Goal: Task Accomplishment & Management: Use online tool/utility

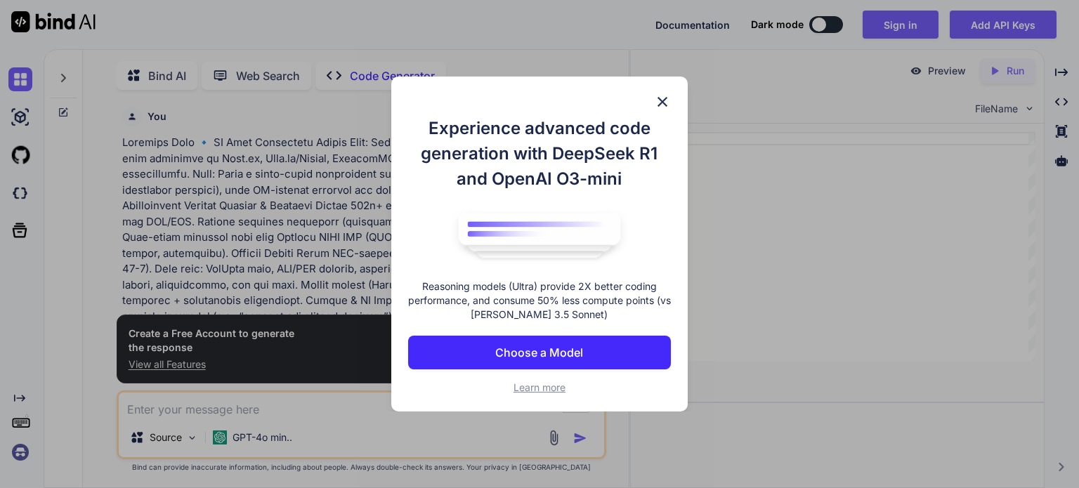
scroll to position [5, 0]
type textarea "x"
click at [663, 103] on img at bounding box center [662, 101] width 17 height 17
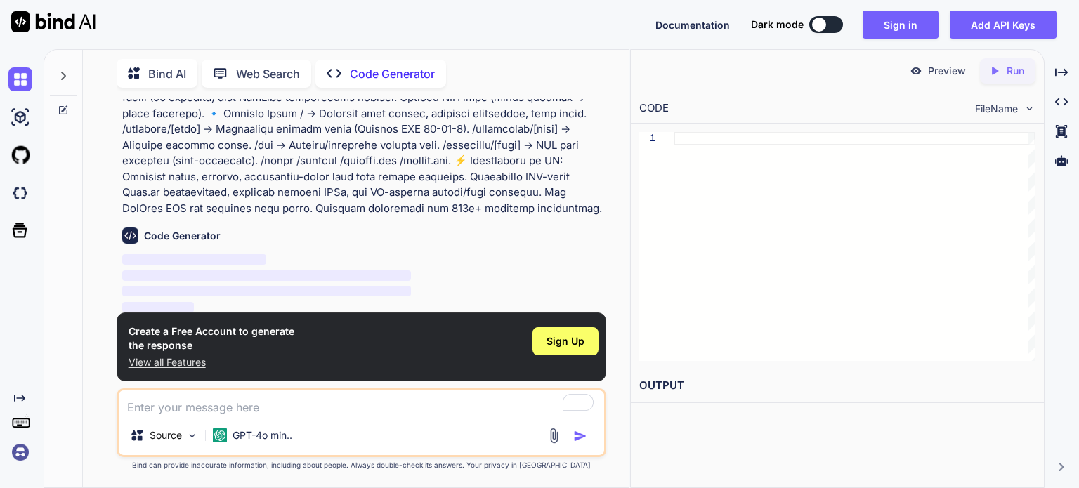
scroll to position [550, 0]
click at [584, 345] on div "Sign Up" at bounding box center [565, 341] width 66 height 28
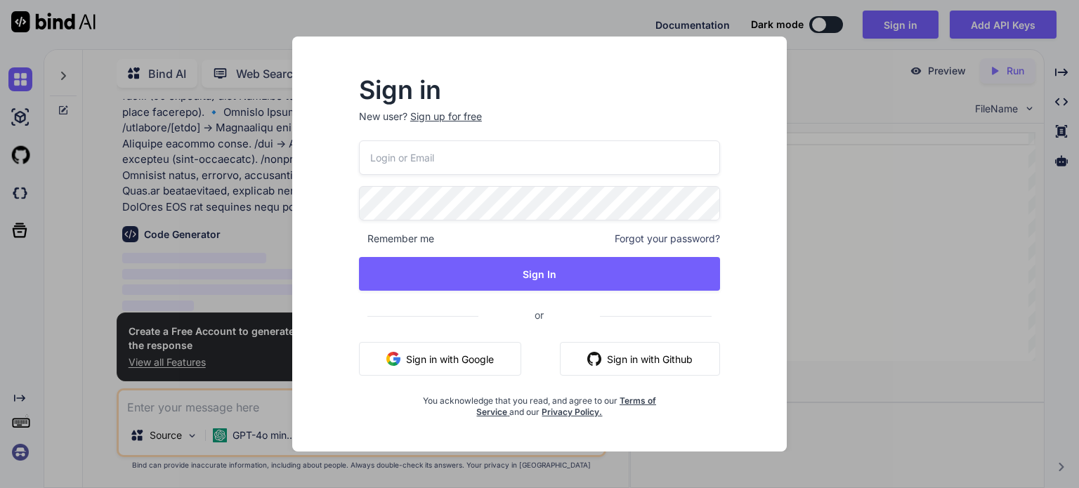
click at [459, 162] on input "email" at bounding box center [539, 157] width 361 height 34
type input "[EMAIL_ADDRESS][DOMAIN_NAME]"
click at [454, 117] on p "New user? Sign up for free" at bounding box center [539, 125] width 361 height 31
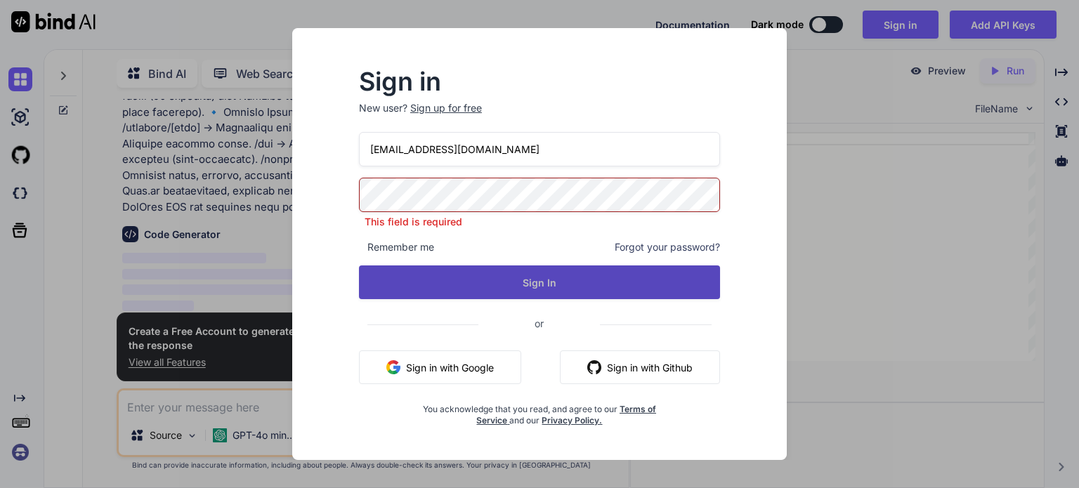
click at [483, 281] on button "Sign In" at bounding box center [539, 282] width 361 height 34
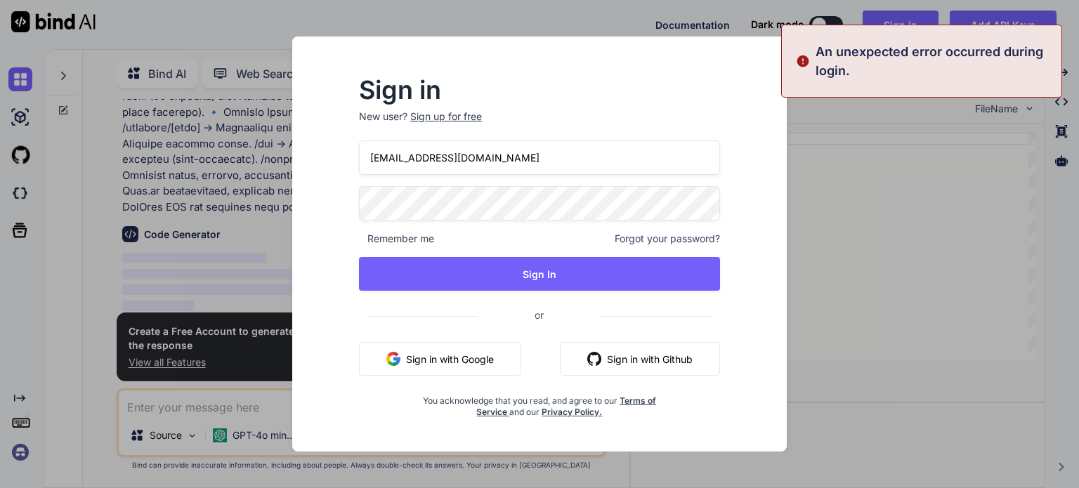
click at [827, 165] on div "Sign in New user? Sign up for free [EMAIL_ADDRESS][DOMAIN_NAME] Remember me For…" at bounding box center [539, 244] width 1079 height 488
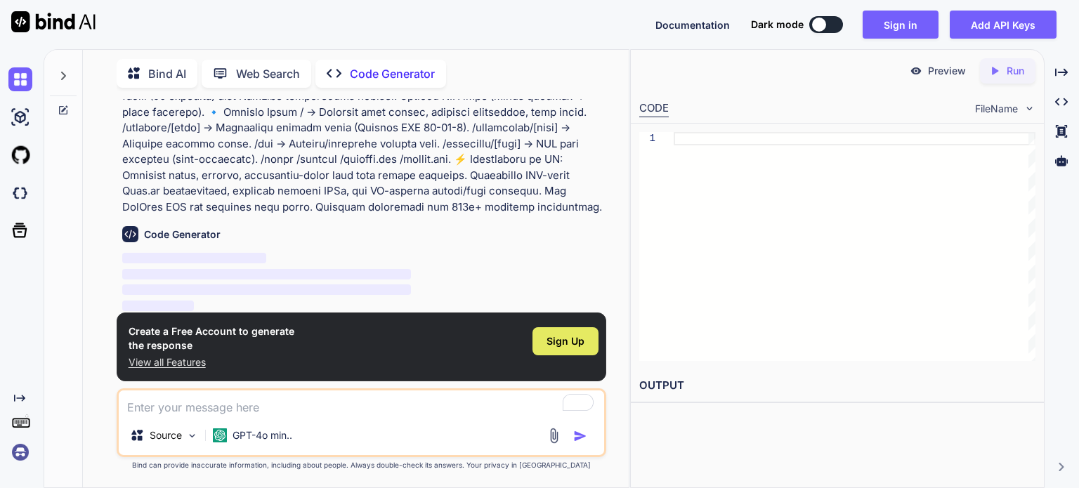
click at [569, 342] on span "Sign Up" at bounding box center [565, 341] width 38 height 14
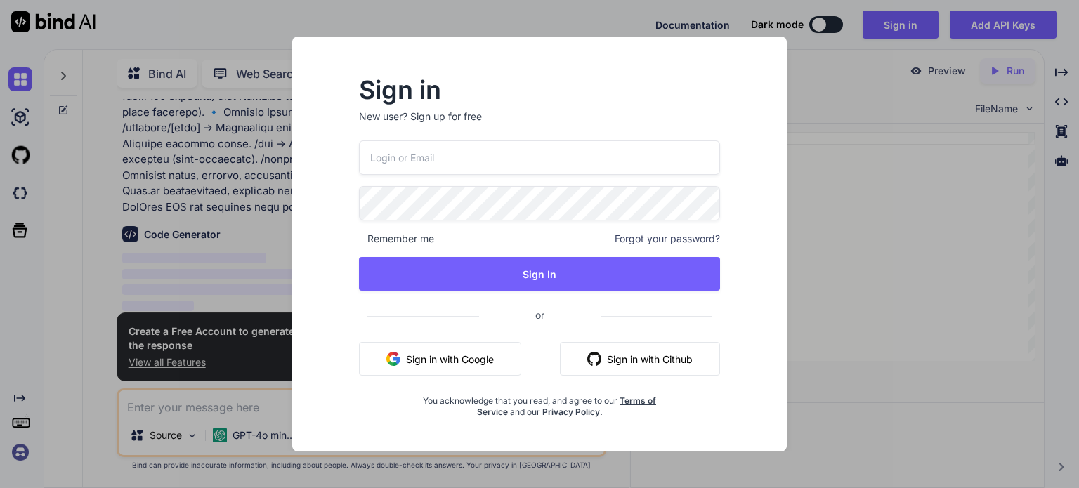
type input "[EMAIL_ADDRESS][DOMAIN_NAME]"
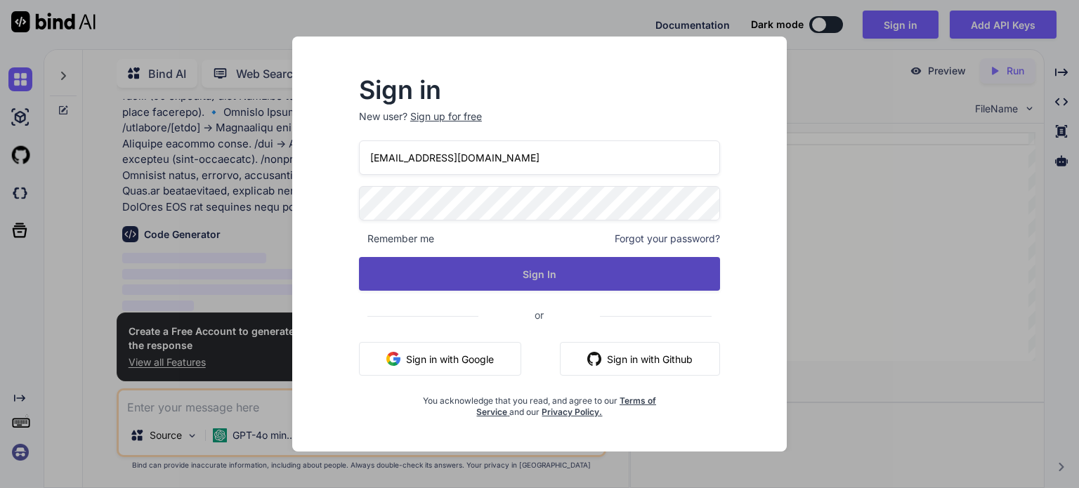
click at [470, 277] on button "Sign In" at bounding box center [539, 274] width 361 height 34
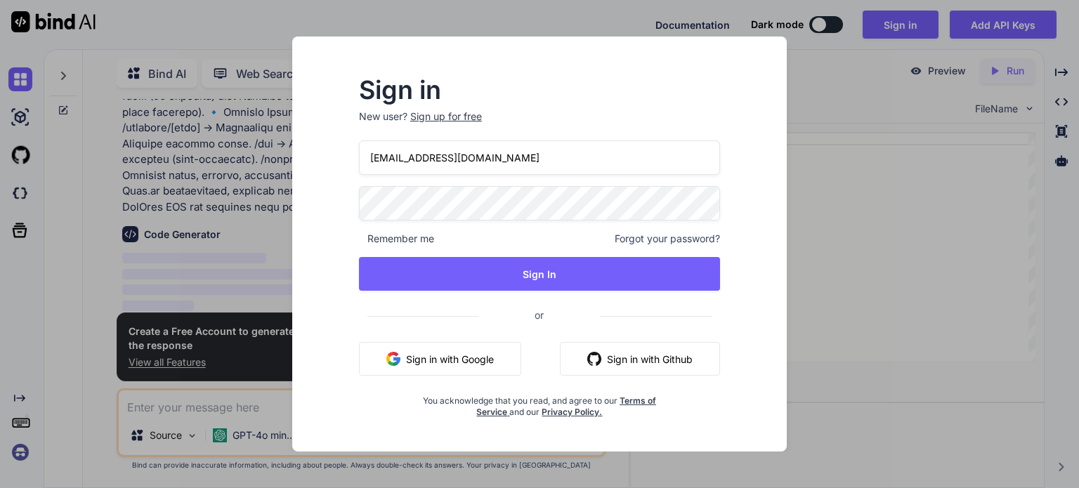
click at [447, 115] on div "Sign up for free" at bounding box center [446, 117] width 72 height 14
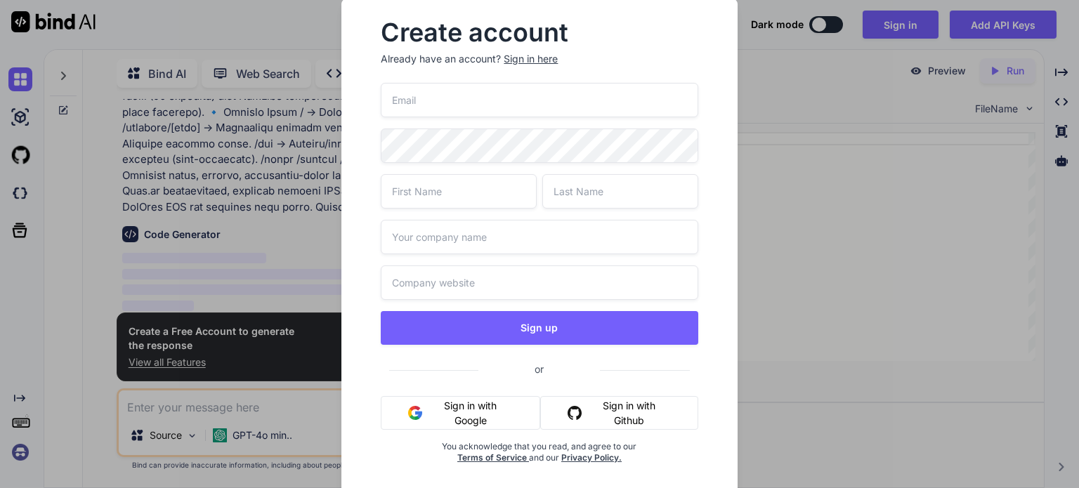
type input "[EMAIL_ADDRESS][DOMAIN_NAME]"
click at [447, 197] on input "text" at bounding box center [459, 191] width 156 height 34
type input "[PERSON_NAME]"
type input "Das"
click at [427, 235] on input "text" at bounding box center [539, 237] width 317 height 34
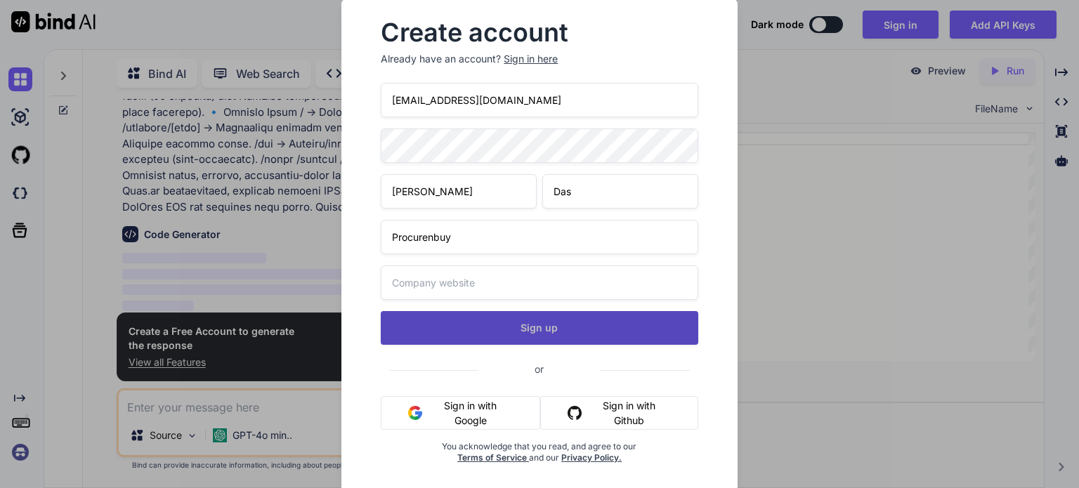
type input "Procurenbuy"
click at [536, 323] on button "Sign up" at bounding box center [539, 328] width 317 height 34
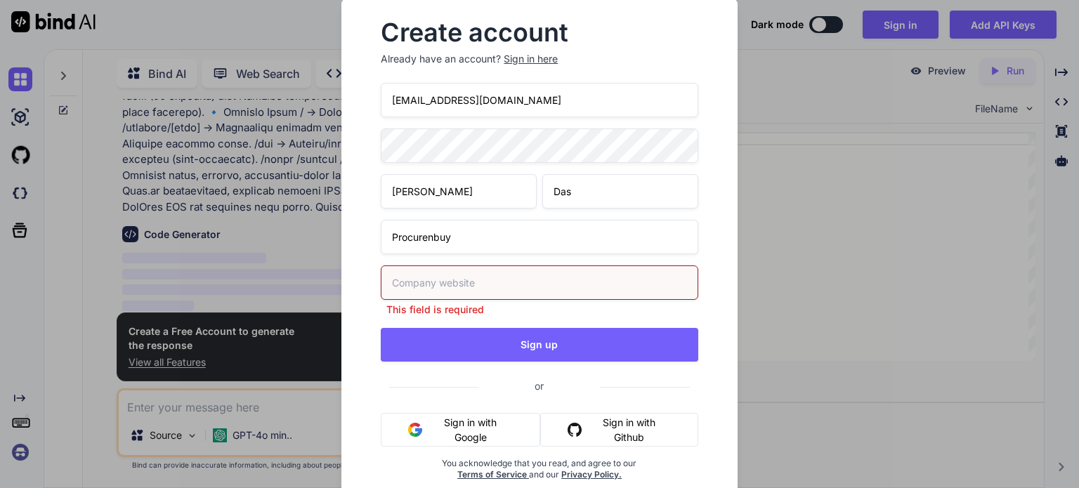
click at [479, 280] on input "text" at bounding box center [539, 282] width 317 height 34
paste input "[URL][DOMAIN_NAME]"
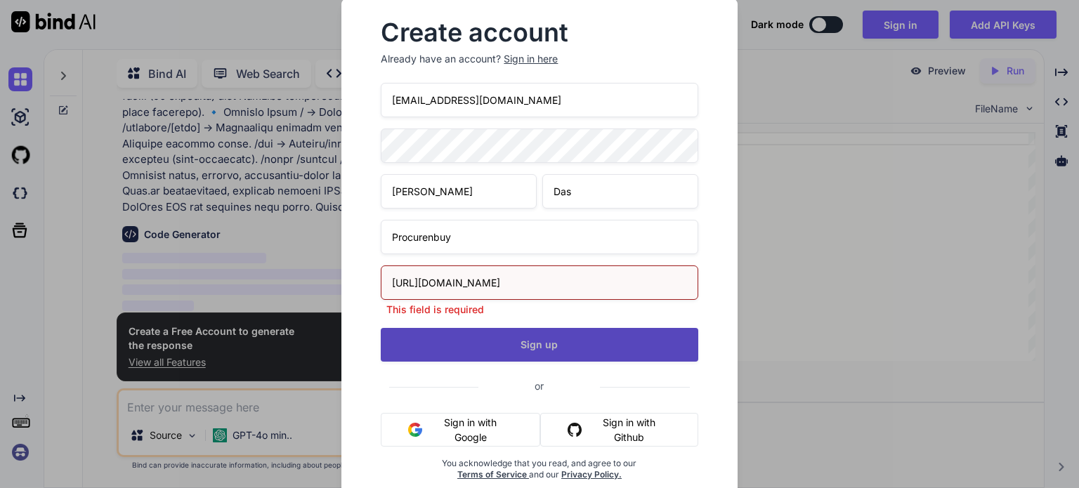
type input "[URL][DOMAIN_NAME]"
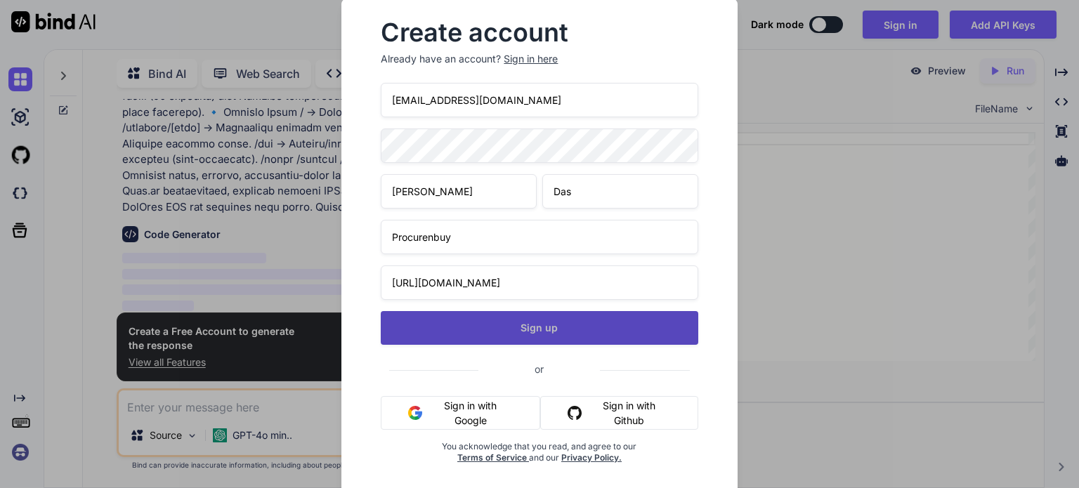
click at [541, 346] on div "[EMAIL_ADDRESS][DOMAIN_NAME] [PERSON_NAME] Procurenbuy [URL][DOMAIN_NAME] Sign …" at bounding box center [539, 290] width 317 height 414
click at [568, 328] on button "Sign up" at bounding box center [539, 328] width 317 height 34
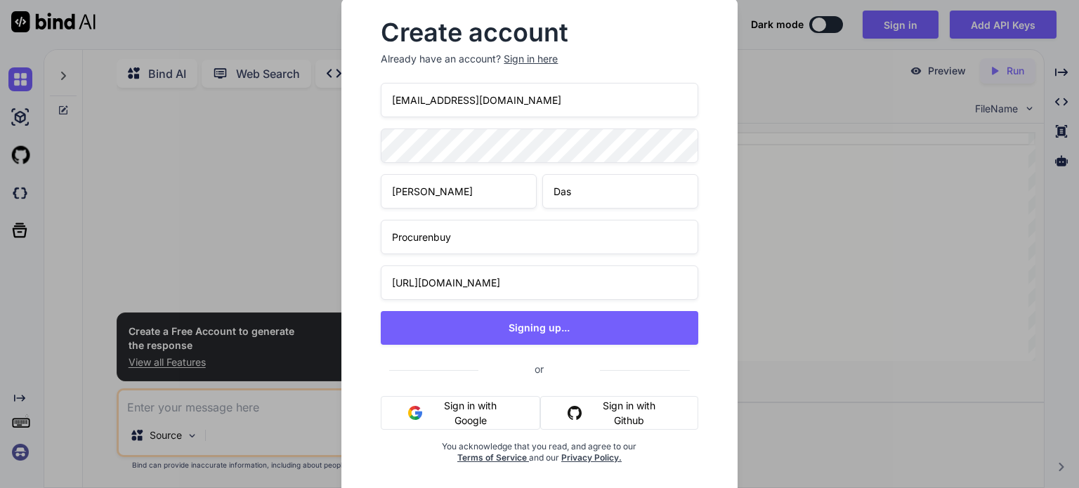
scroll to position [0, 0]
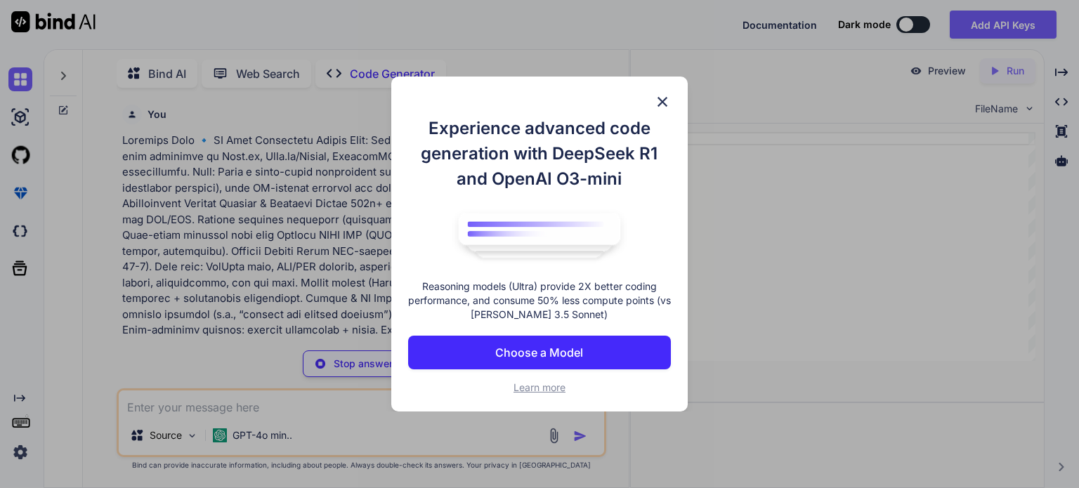
type textarea "x"
type textarea "│ ├── /models │ ├── /routes │ ├── /middlewares │ ├── /config │ ├── /utils │ └──…"
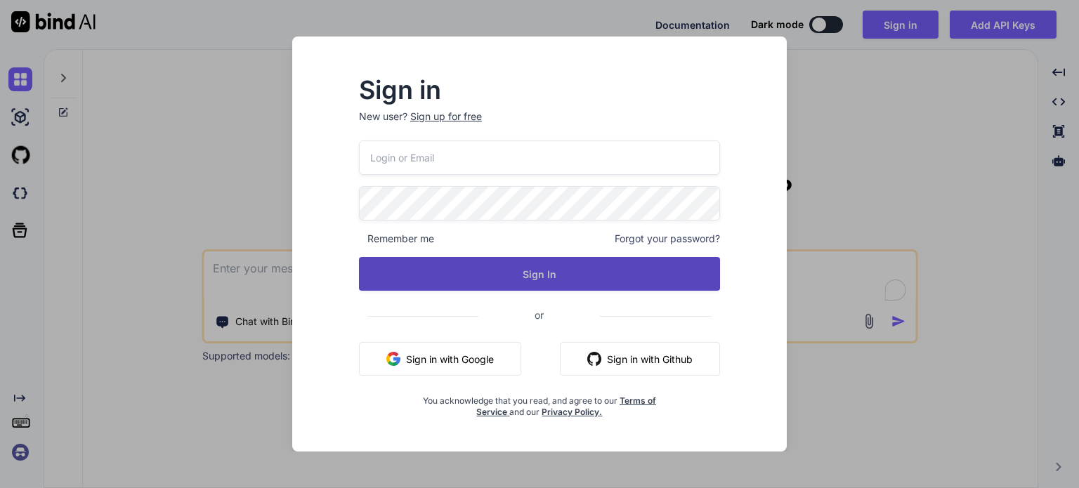
type input "[EMAIL_ADDRESS][DOMAIN_NAME]"
click at [483, 271] on button "Sign In" at bounding box center [539, 274] width 361 height 34
click at [551, 263] on button "Sign In" at bounding box center [539, 274] width 361 height 34
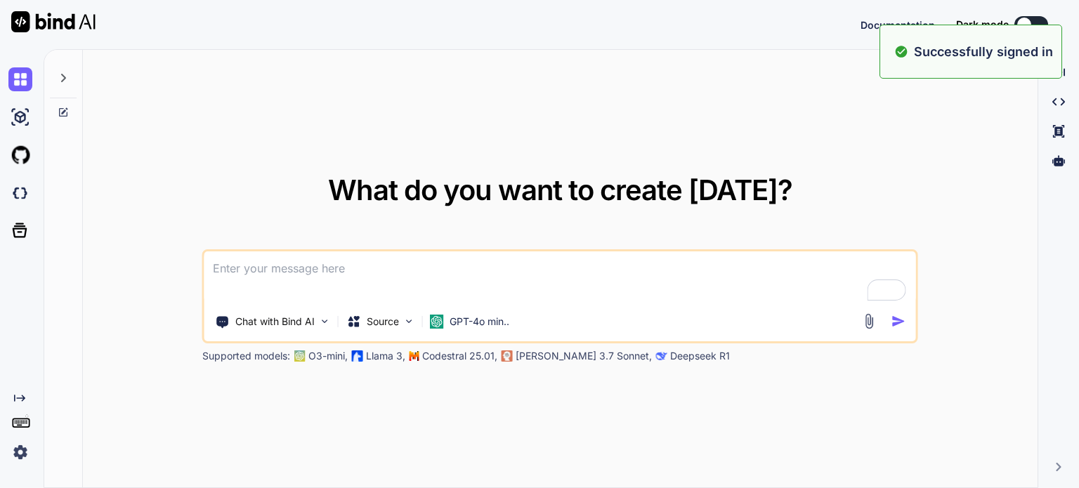
click at [307, 264] on textarea "To enrich screen reader interactions, please activate Accessibility in Grammarl…" at bounding box center [559, 277] width 711 height 52
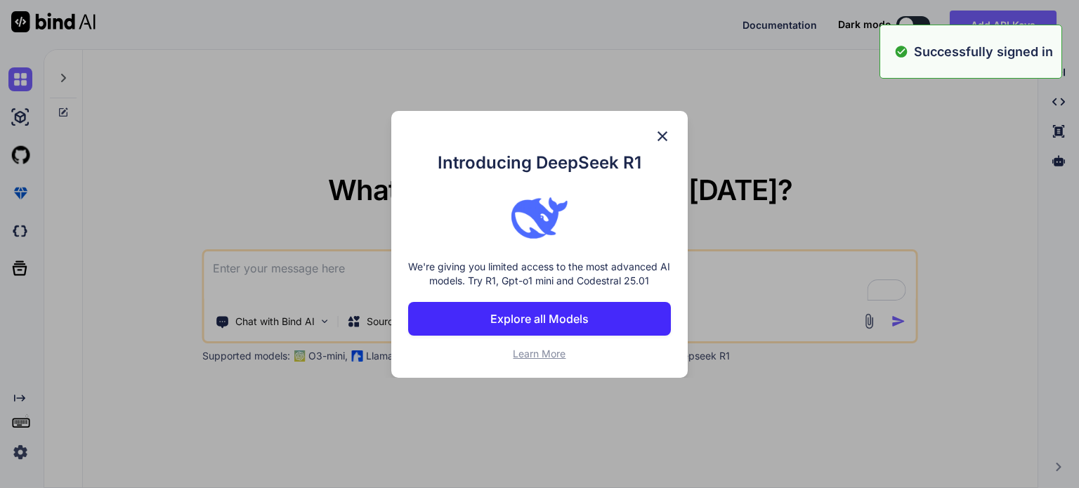
paste textarea "[URL][DOMAIN_NAME]"
type textarea "[URL][DOMAIN_NAME]"
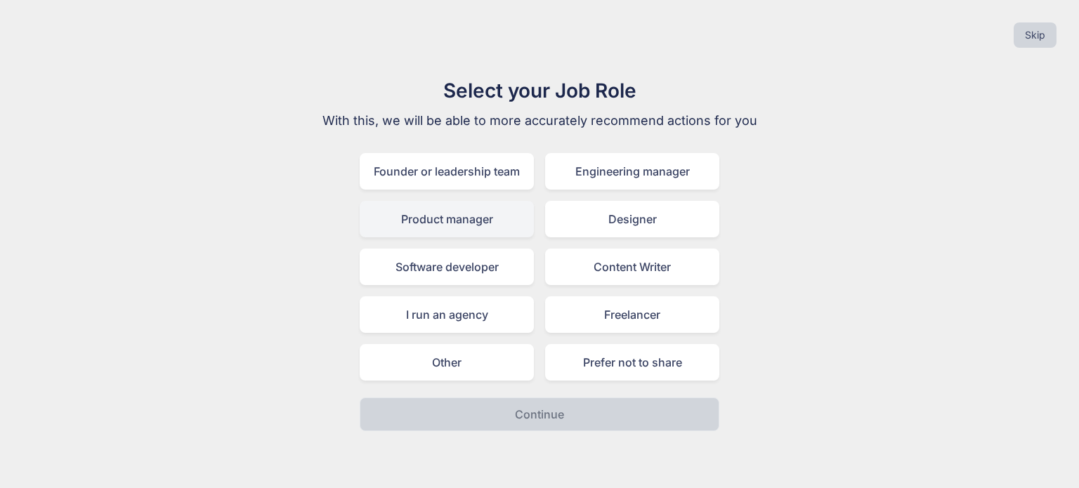
click at [486, 224] on div "Product manager" at bounding box center [447, 219] width 174 height 37
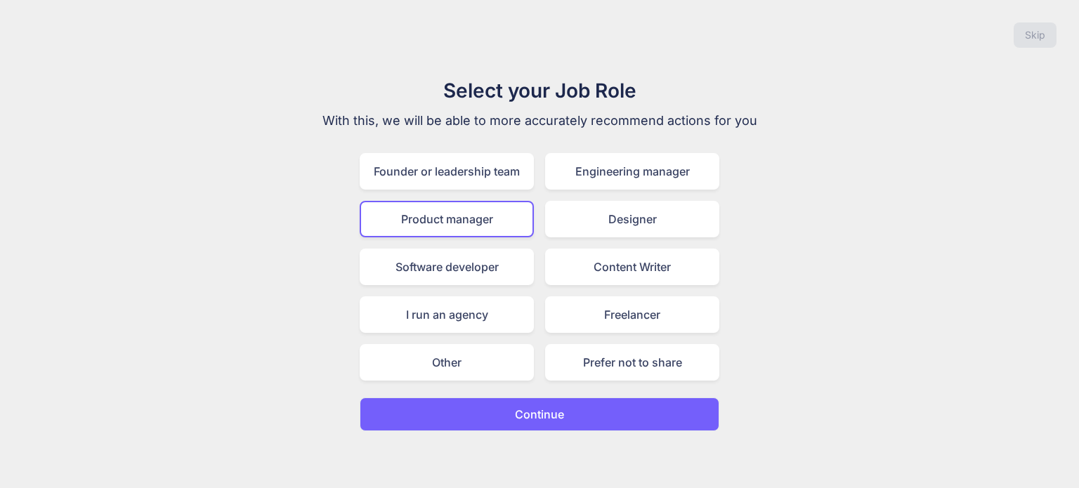
click at [541, 412] on p "Continue" at bounding box center [539, 414] width 49 height 17
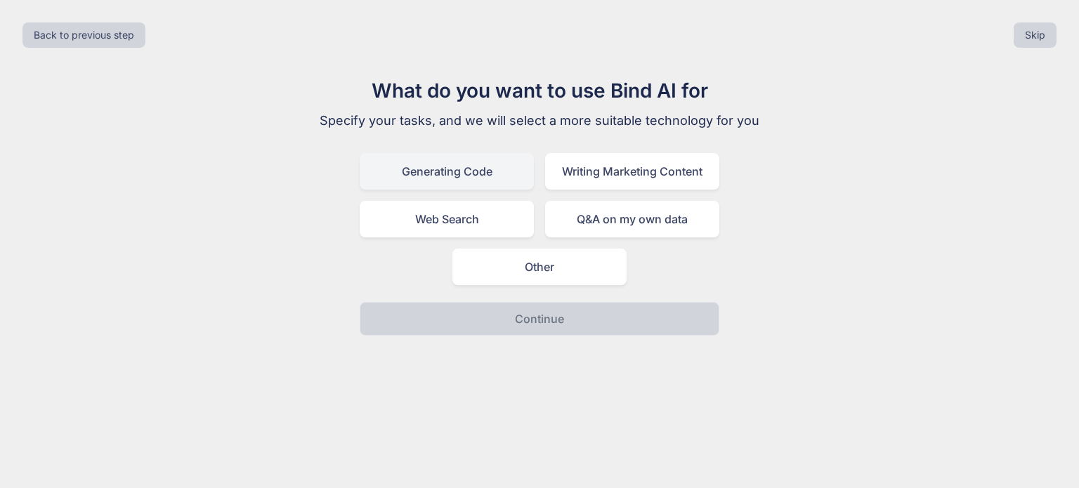
click at [482, 178] on div "Generating Code" at bounding box center [447, 171] width 174 height 37
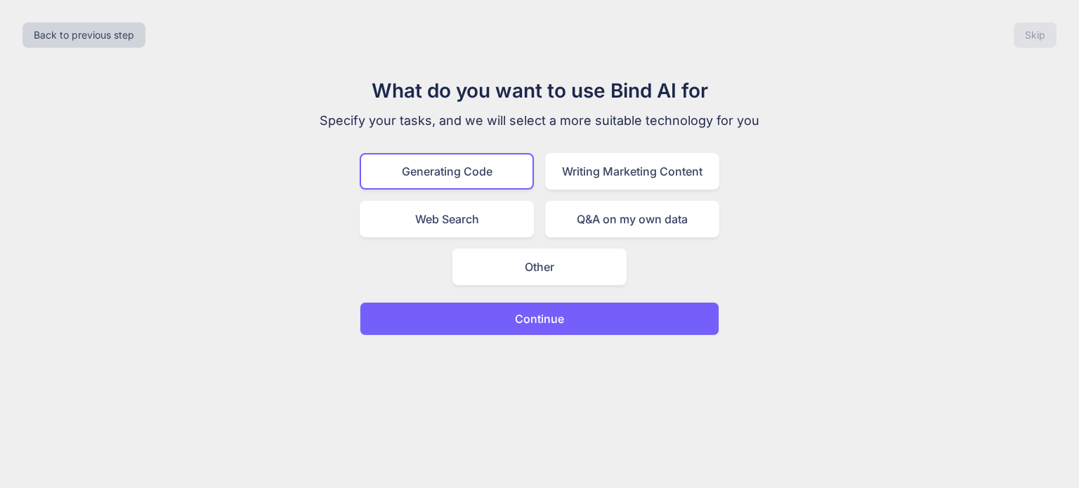
click at [629, 326] on button "Continue" at bounding box center [540, 319] width 360 height 34
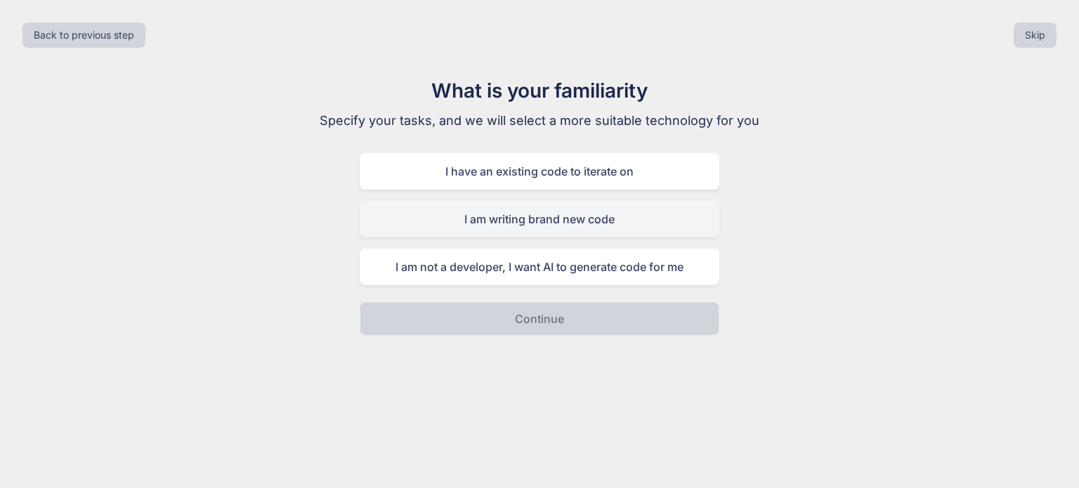
click at [574, 222] on div "I am writing brand new code" at bounding box center [540, 219] width 360 height 37
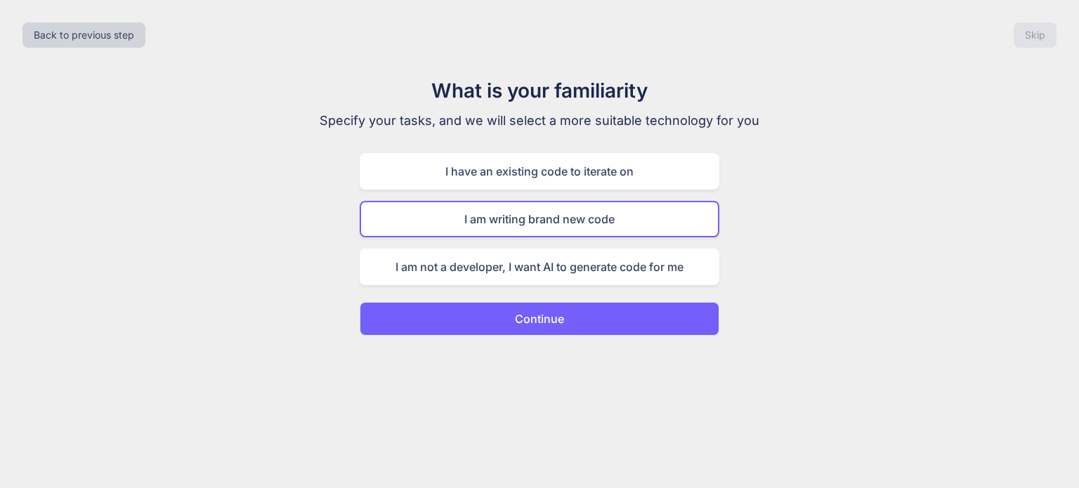
click at [568, 329] on button "Continue" at bounding box center [540, 319] width 360 height 34
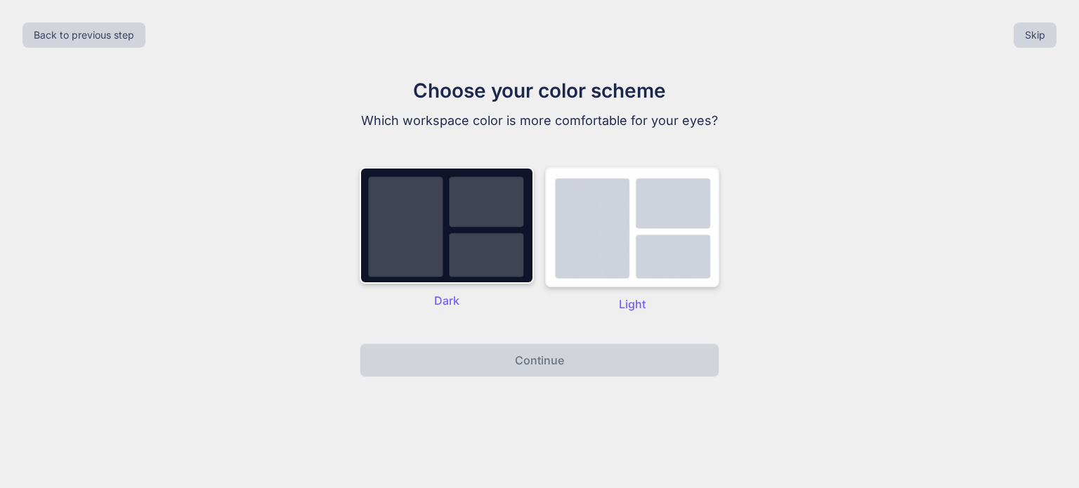
click at [609, 225] on img at bounding box center [632, 227] width 174 height 120
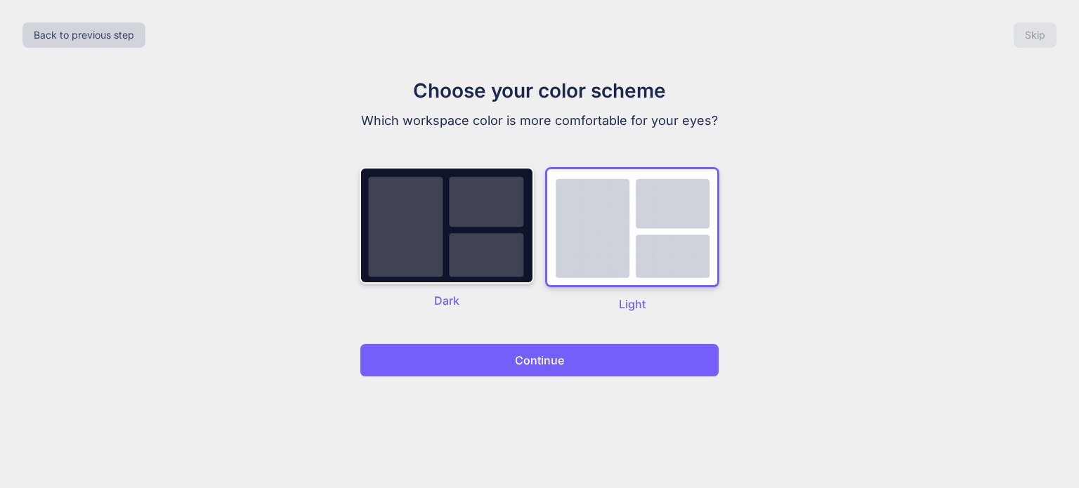
click at [599, 356] on button "Continue" at bounding box center [540, 360] width 360 height 34
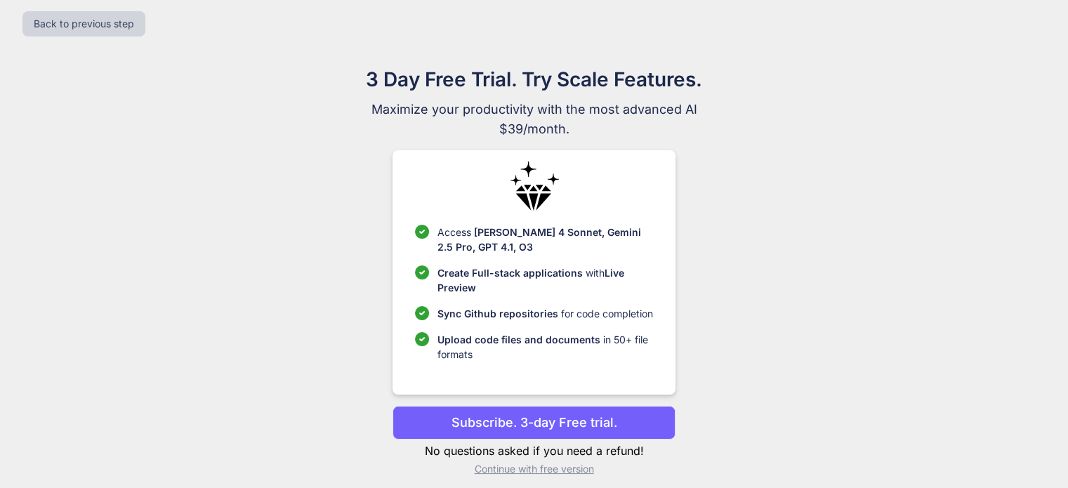
scroll to position [21, 0]
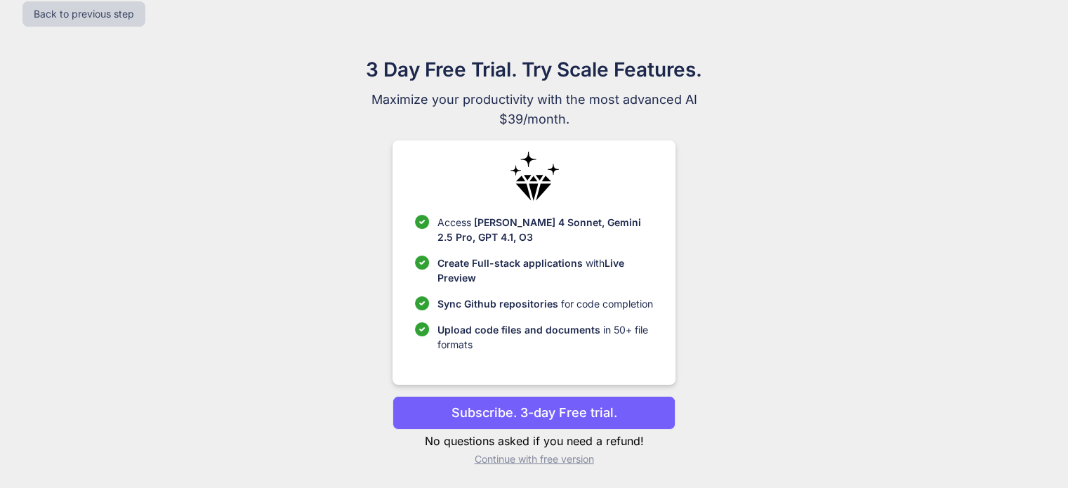
click at [528, 460] on p "Continue with free version" at bounding box center [534, 459] width 283 height 14
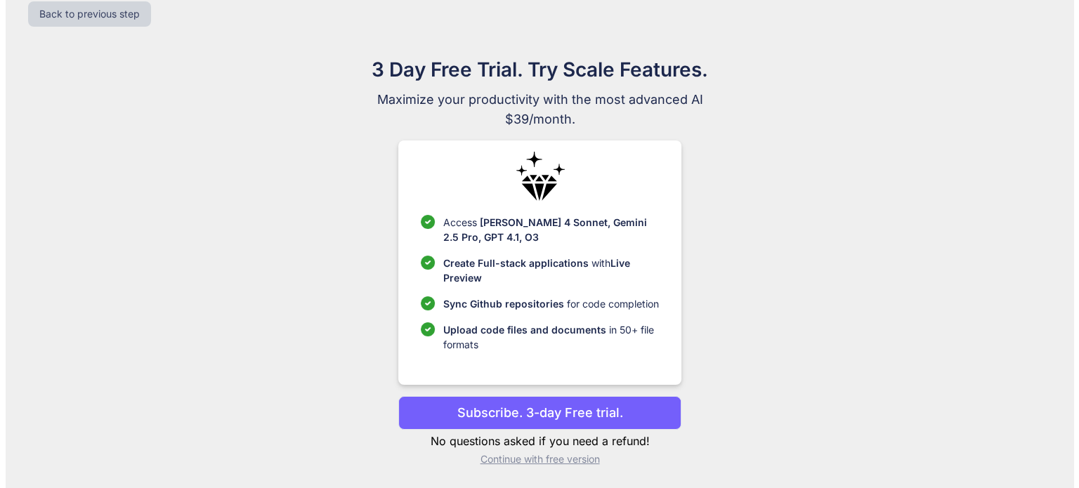
scroll to position [0, 0]
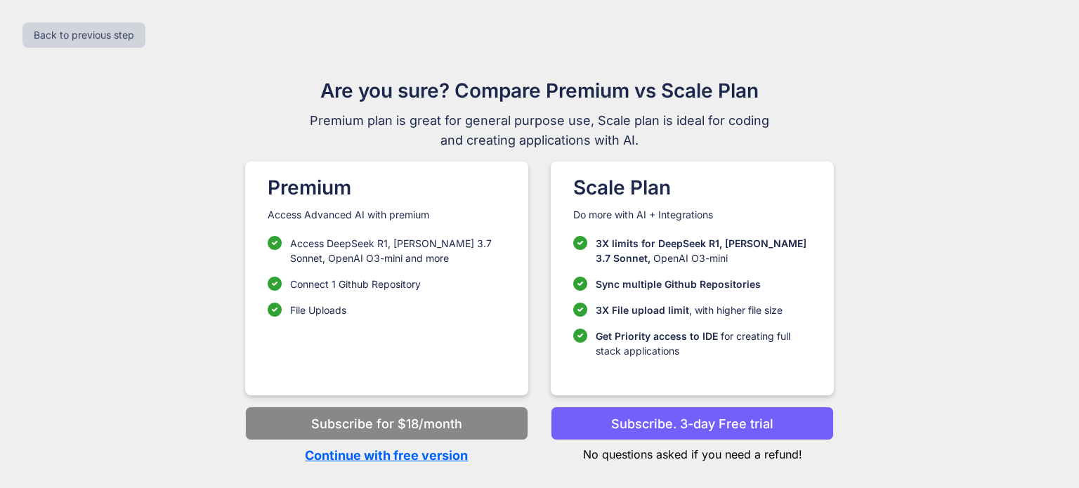
click at [626, 423] on p "Subscribe. 3-day Free trial" at bounding box center [692, 423] width 162 height 19
click at [376, 457] on p "Continue with free version" at bounding box center [386, 455] width 283 height 19
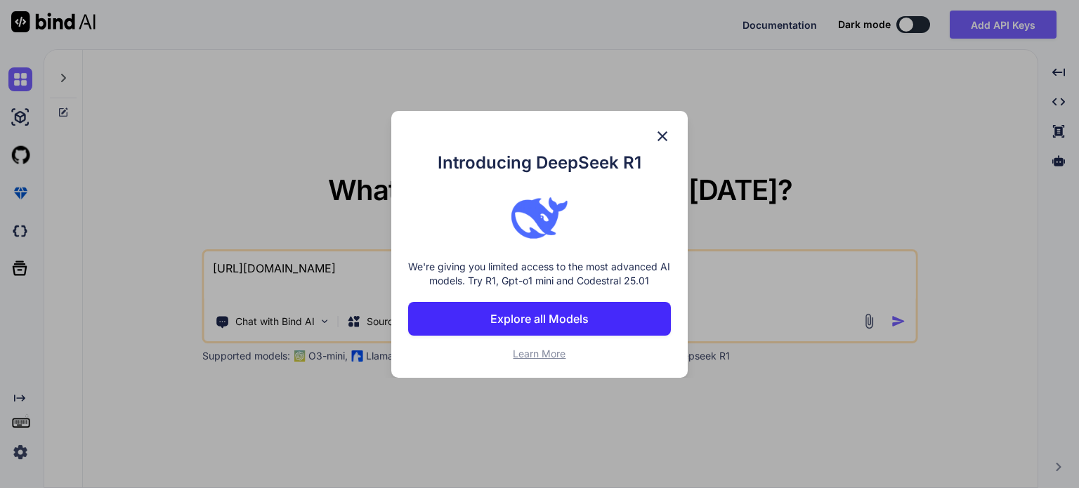
click at [666, 137] on img at bounding box center [662, 136] width 17 height 17
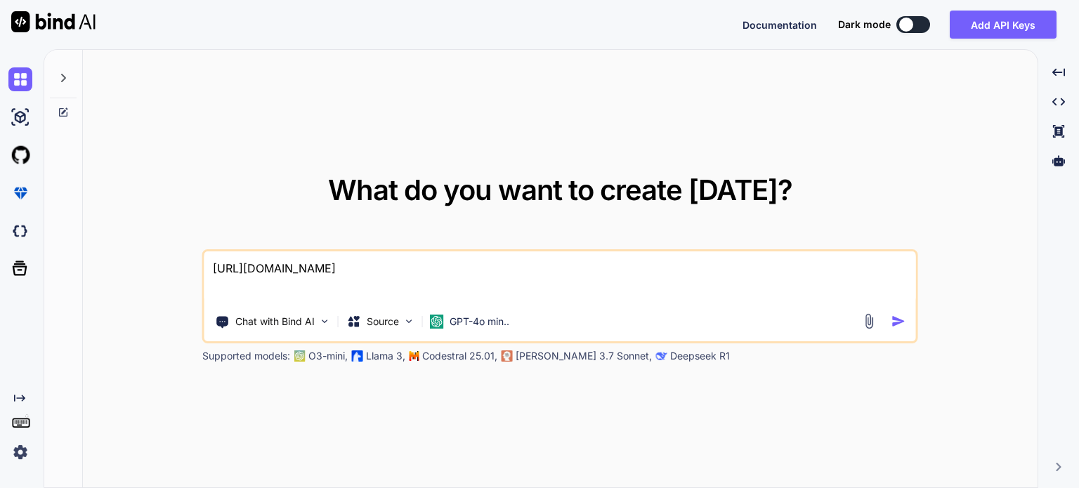
click at [368, 271] on textarea "[URL][DOMAIN_NAME]" at bounding box center [559, 277] width 711 height 52
drag, startPoint x: 404, startPoint y: 273, endPoint x: 94, endPoint y: 268, distance: 309.7
click at [94, 268] on div "What do you want to create today? https://procurenbuy.com/ Chat with Bind AI So…" at bounding box center [560, 269] width 954 height 439
paste textarea "🔹 AI Code Generation Prompt Role: Act as a senior full-stack web developer with…"
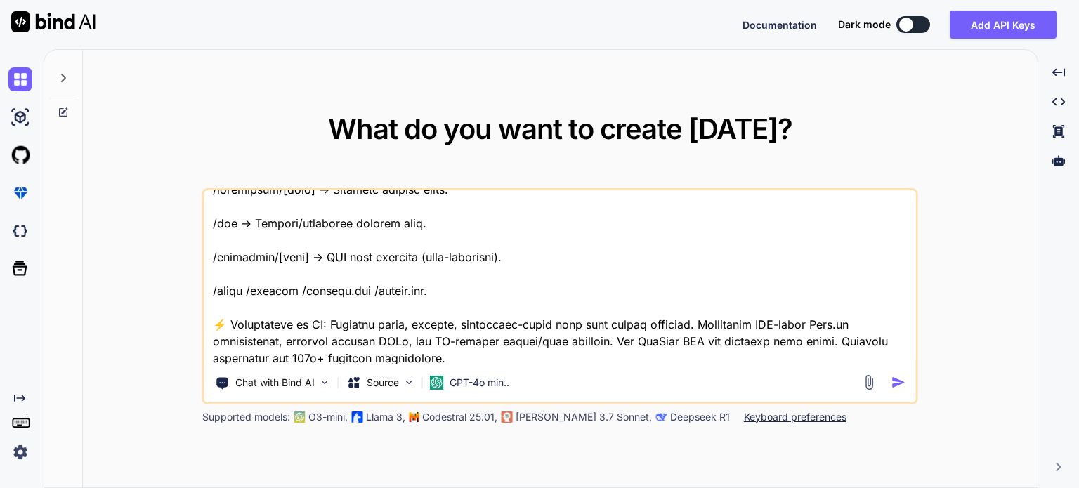
type textarea "🔹 AI Code Generation Prompt Role: Act as a senior full-stack web developer with…"
click at [902, 382] on img "button" at bounding box center [898, 382] width 15 height 15
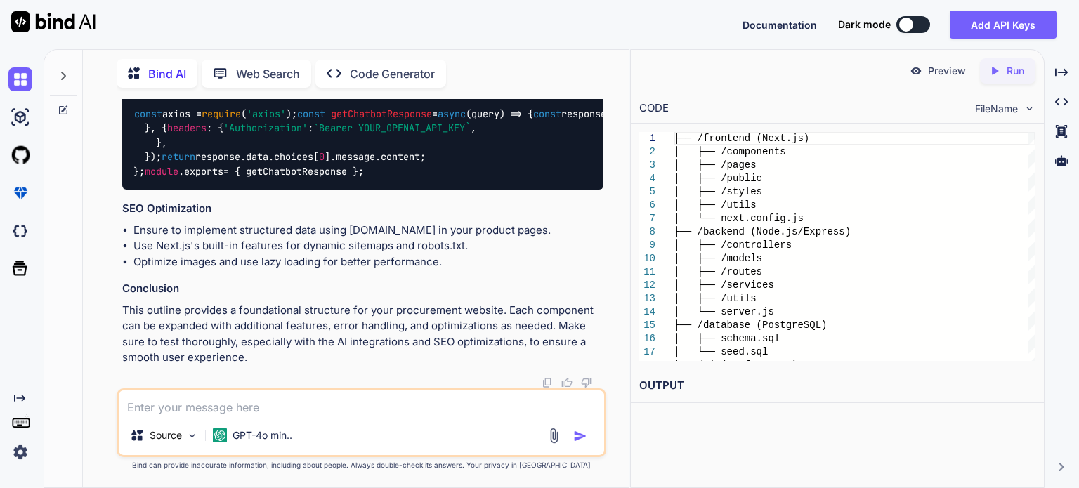
scroll to position [4151, 0]
click at [405, 67] on p "Code Generator" at bounding box center [392, 73] width 85 height 17
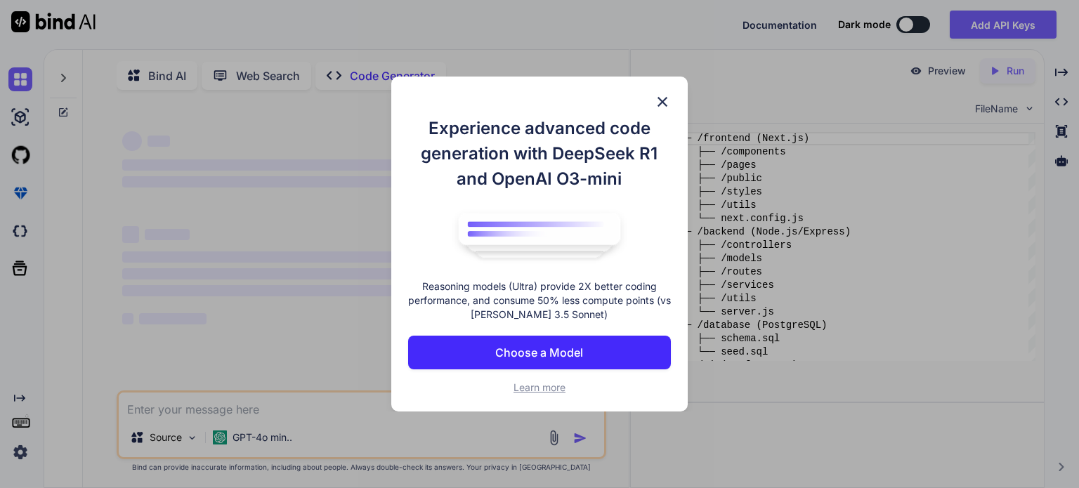
click at [661, 103] on img at bounding box center [662, 101] width 17 height 17
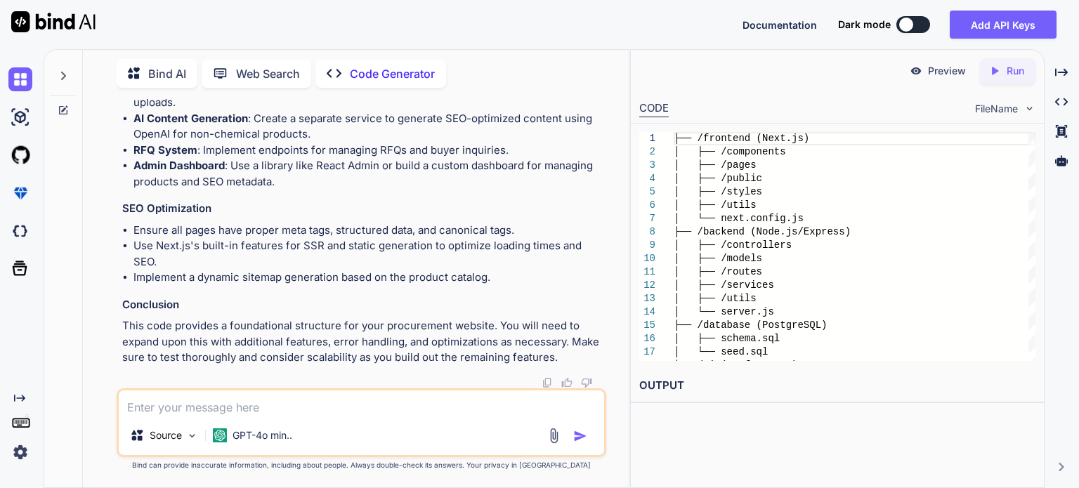
scroll to position [4477, 0]
